Goal: Task Accomplishment & Management: Manage account settings

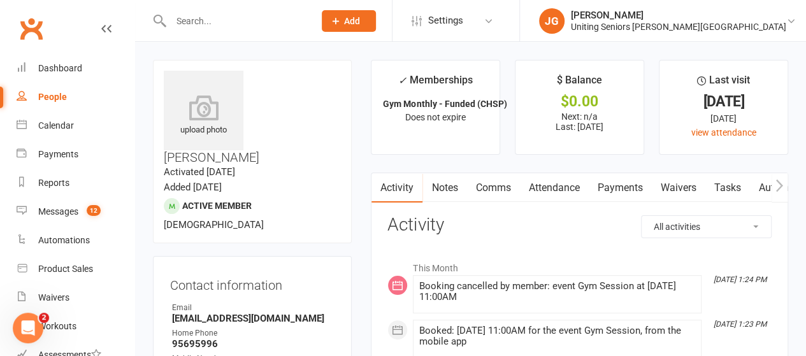
click at [184, 8] on div at bounding box center [229, 20] width 152 height 41
click at [189, 17] on input "text" at bounding box center [236, 21] width 138 height 18
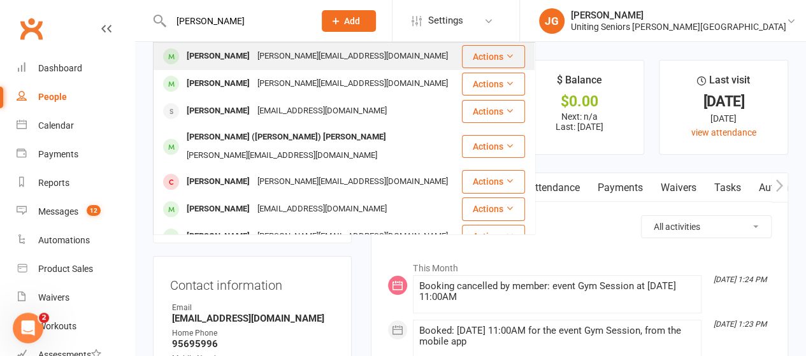
type input "[PERSON_NAME]"
click at [232, 57] on div "[PERSON_NAME]" at bounding box center [218, 56] width 71 height 18
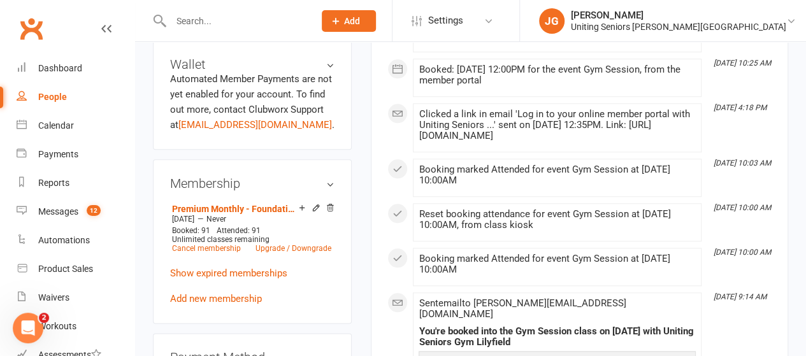
scroll to position [594, 0]
click at [214, 243] on link "Cancel membership" at bounding box center [206, 247] width 69 height 9
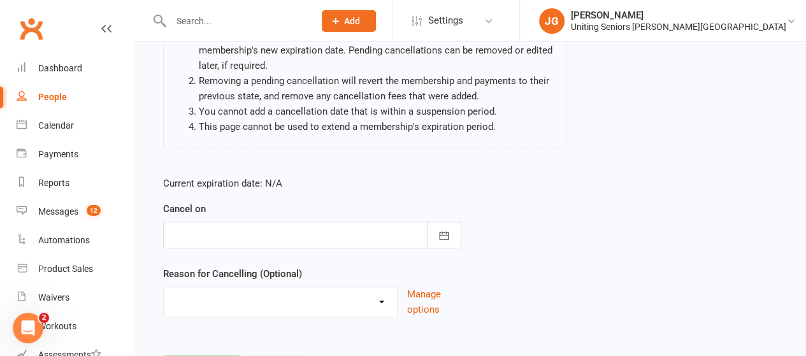
scroll to position [144, 0]
click at [450, 230] on button "button" at bounding box center [444, 235] width 34 height 27
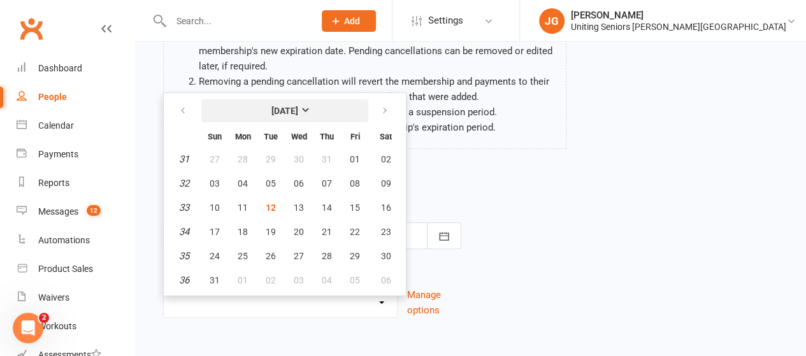
click at [329, 111] on button "[DATE]" at bounding box center [284, 110] width 167 height 23
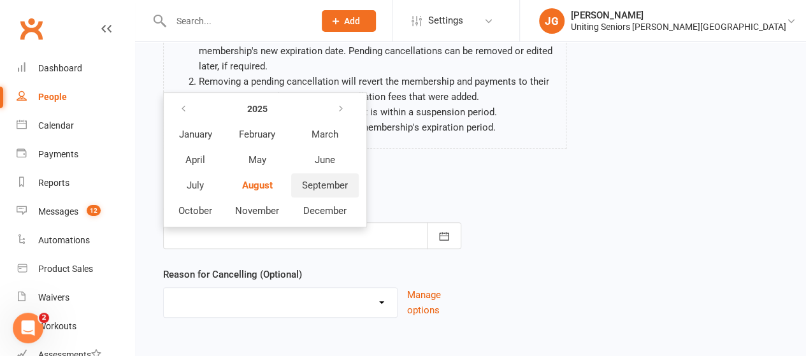
click at [311, 183] on span "September" at bounding box center [325, 185] width 46 height 11
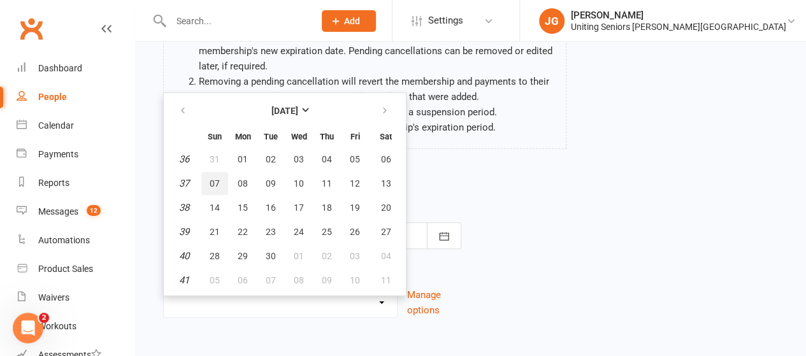
click at [221, 182] on button "07" at bounding box center [214, 183] width 27 height 23
type input "[DATE]"
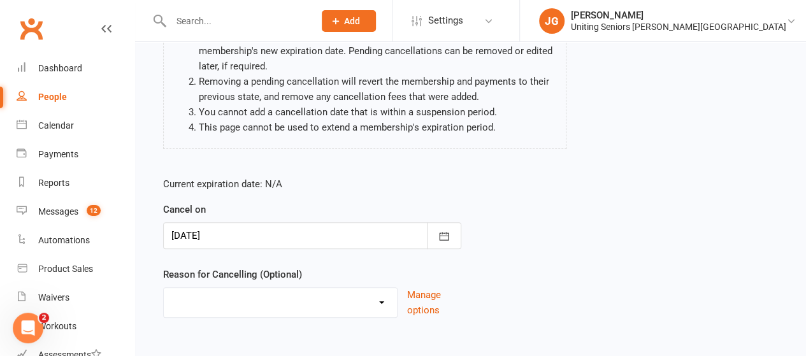
scroll to position [208, 0]
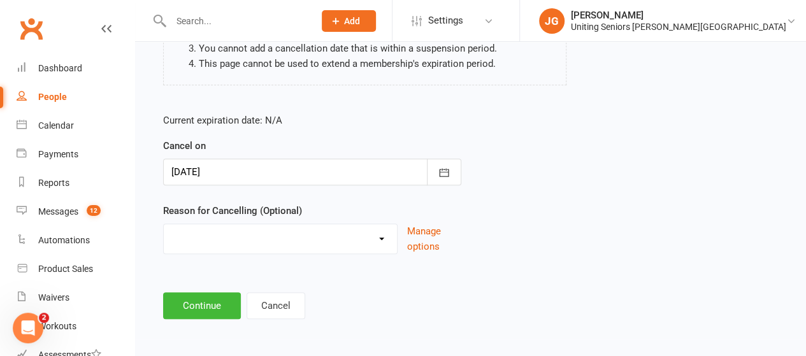
click at [239, 248] on select "Discharged End 10VP Health Holiday Injury Moving to HCP other Transition to CHS…" at bounding box center [280, 236] width 233 height 25
select select "3"
click at [164, 224] on select "Discharged End 10VP Health Holiday Injury Moving to HCP other Transition to CHS…" at bounding box center [280, 236] width 233 height 25
click at [190, 305] on button "Continue" at bounding box center [202, 305] width 78 height 27
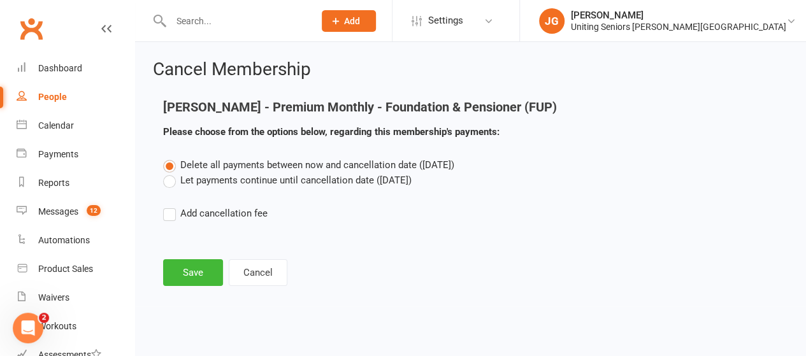
scroll to position [0, 0]
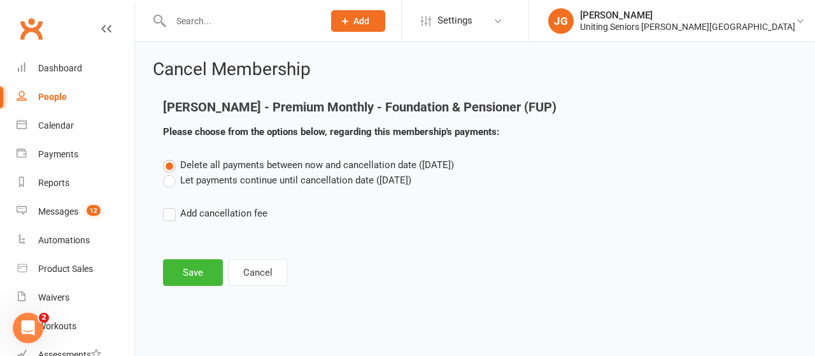
click at [270, 182] on label "Let payments continue until cancellation date ([DATE])" at bounding box center [287, 180] width 248 height 15
click at [171, 173] on input "Let payments continue until cancellation date ([DATE])" at bounding box center [167, 173] width 8 height 0
click at [197, 278] on button "Save" at bounding box center [193, 272] width 60 height 27
